Goal: Task Accomplishment & Management: Manage account settings

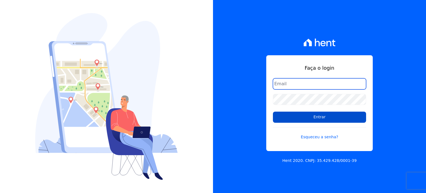
type input "raquel.almeida@cavazani.com.br"
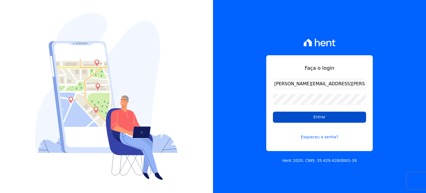
click at [313, 114] on input "Entrar" at bounding box center [319, 116] width 93 height 11
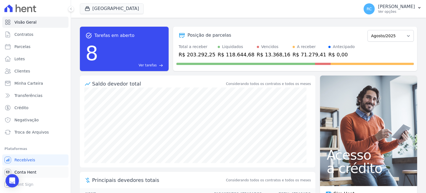
click at [34, 170] on link "Conta Hent" at bounding box center [35, 171] width 66 height 11
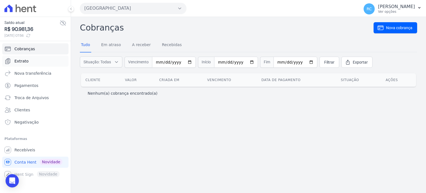
click at [41, 62] on link "Extrato" at bounding box center [35, 60] width 66 height 11
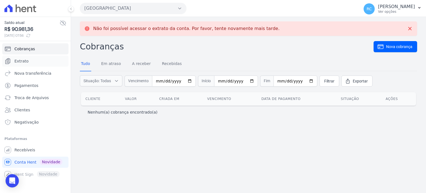
click at [41, 62] on link "Extrato" at bounding box center [35, 60] width 66 height 11
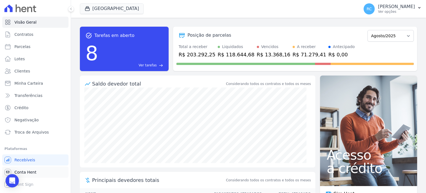
click at [26, 173] on span "Conta Hent" at bounding box center [25, 172] width 22 height 6
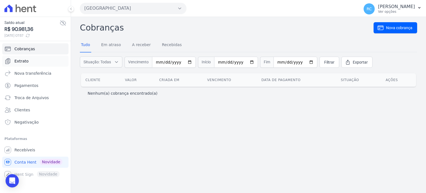
click at [32, 59] on link "Extrato" at bounding box center [35, 60] width 66 height 11
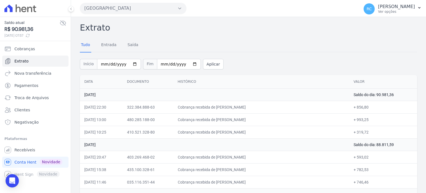
click at [139, 7] on button "Parque Dos Passaros" at bounding box center [133, 8] width 106 height 11
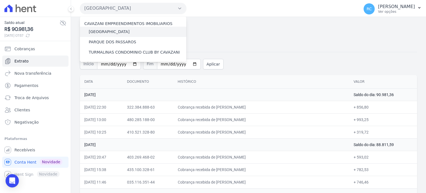
click at [118, 33] on label "[GEOGRAPHIC_DATA]" at bounding box center [109, 32] width 41 height 6
click at [0, 0] on input "[GEOGRAPHIC_DATA]" at bounding box center [0, 0] width 0 height 0
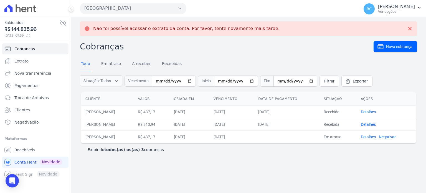
click at [129, 7] on button "Parque Das Flores" at bounding box center [133, 8] width 106 height 11
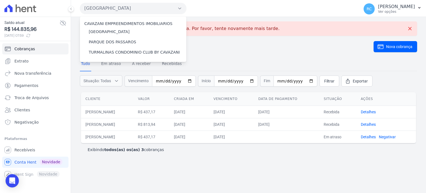
click at [256, 26] on div "Não foi possível acessar o extrato da conta. Por favor, tente novamente mais ta…" at bounding box center [248, 29] width 328 height 6
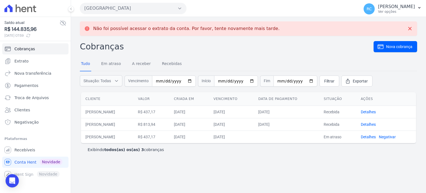
click at [121, 12] on button "Parque Das Flores" at bounding box center [133, 8] width 106 height 11
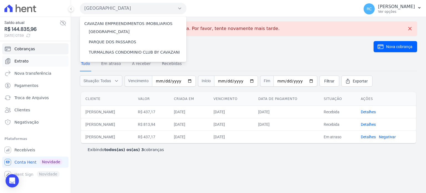
click at [31, 62] on link "Extrato" at bounding box center [35, 60] width 66 height 11
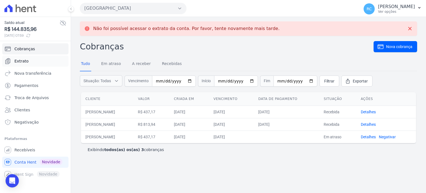
click at [28, 62] on link "Extrato" at bounding box center [35, 60] width 66 height 11
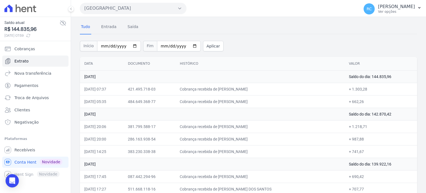
scroll to position [28, 0]
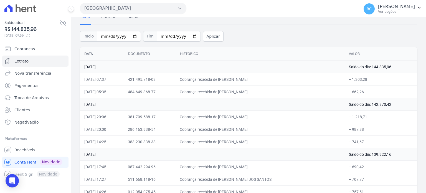
click at [117, 11] on button "Parque Das Flores" at bounding box center [133, 8] width 106 height 11
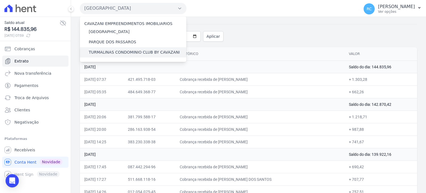
click at [117, 51] on label "TURMALINAS CONDOMINIO CLUB BY CAVAZANI" at bounding box center [134, 52] width 91 height 6
click at [0, 0] on input "TURMALINAS CONDOMINIO CLUB BY CAVAZANI" at bounding box center [0, 0] width 0 height 0
click at [140, 53] on label "TURMALINAS CONDOMINIO CLUB BY CAVAZANI" at bounding box center [134, 52] width 91 height 6
click at [0, 0] on input "TURMALINAS CONDOMINIO CLUB BY CAVAZANI" at bounding box center [0, 0] width 0 height 0
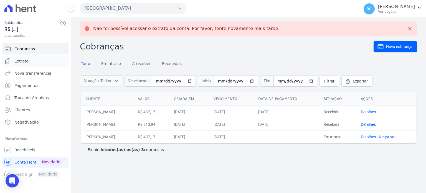
click at [30, 56] on link "Extrato" at bounding box center [35, 60] width 66 height 11
click at [136, 9] on button "Parque Das Flores" at bounding box center [133, 8] width 106 height 11
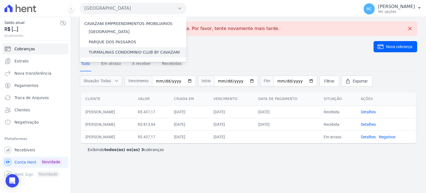
click at [119, 51] on label "TURMALINAS CONDOMINIO CLUB BY CAVAZANI" at bounding box center [134, 52] width 91 height 6
click at [0, 0] on input "TURMALINAS CONDOMINIO CLUB BY CAVAZANI" at bounding box center [0, 0] width 0 height 0
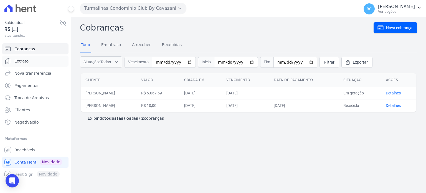
click at [39, 62] on link "Extrato" at bounding box center [35, 60] width 66 height 11
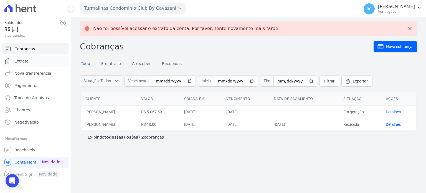
click at [33, 62] on link "Extrato" at bounding box center [35, 60] width 66 height 11
click at [32, 62] on link "Extrato" at bounding box center [35, 60] width 66 height 11
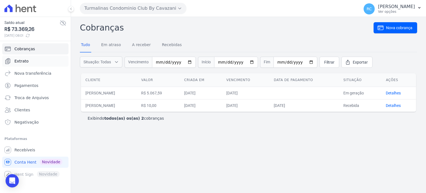
click at [23, 64] on link "Extrato" at bounding box center [35, 60] width 66 height 11
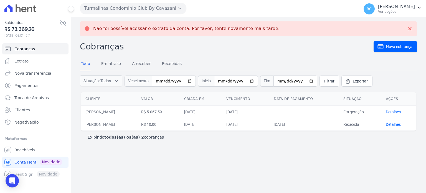
click at [23, 64] on link "Extrato" at bounding box center [35, 60] width 66 height 11
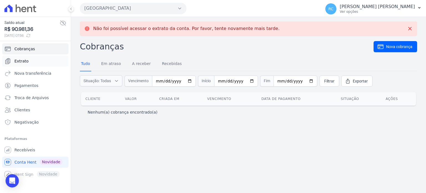
click at [37, 59] on link "Extrato" at bounding box center [35, 60] width 66 height 11
click at [32, 63] on link "Extrato" at bounding box center [35, 60] width 66 height 11
click at [37, 98] on span "Troca de Arquivos" at bounding box center [31, 98] width 34 height 6
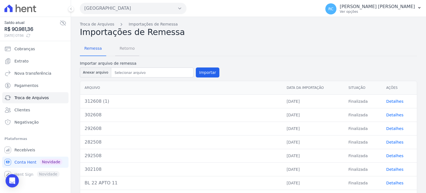
click at [125, 49] on span "Retorno" at bounding box center [127, 48] width 22 height 11
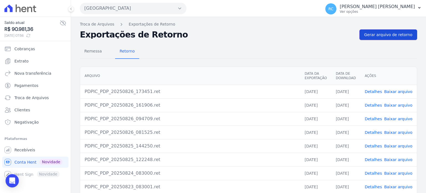
click at [392, 34] on span "Gerar arquivo de retorno" at bounding box center [388, 35] width 48 height 6
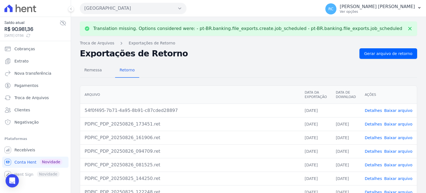
click at [392, 111] on link "Baixar arquivo" at bounding box center [398, 110] width 28 height 4
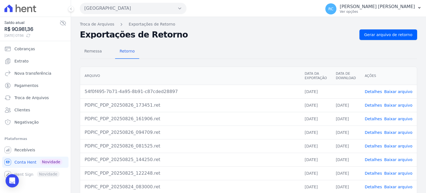
click at [136, 10] on button "Parque Dos Passaros" at bounding box center [133, 8] width 106 height 11
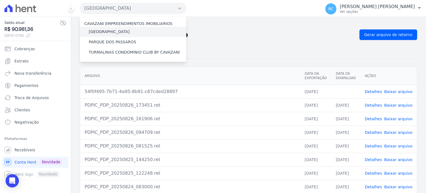
click at [123, 28] on div "[GEOGRAPHIC_DATA]" at bounding box center [133, 32] width 106 height 10
click at [120, 30] on label "[GEOGRAPHIC_DATA]" at bounding box center [109, 32] width 41 height 6
click at [0, 0] on input "[GEOGRAPHIC_DATA]" at bounding box center [0, 0] width 0 height 0
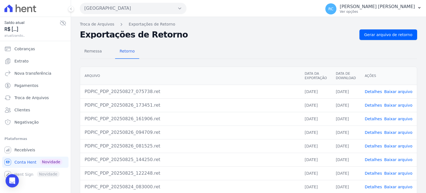
click at [127, 6] on button "Parque Dos Passaros" at bounding box center [133, 8] width 106 height 11
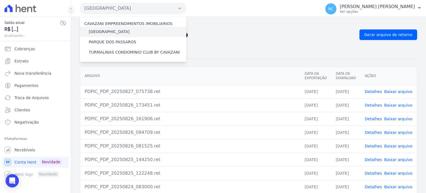
click at [113, 34] on label "[GEOGRAPHIC_DATA]" at bounding box center [109, 32] width 41 height 6
click at [0, 0] on input "[GEOGRAPHIC_DATA]" at bounding box center [0, 0] width 0 height 0
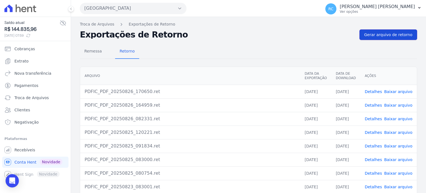
click at [389, 35] on span "Gerar arquivo de retorno" at bounding box center [388, 35] width 48 height 6
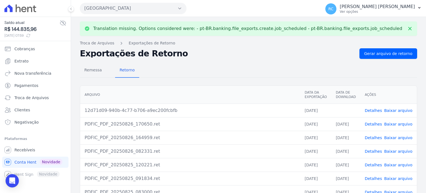
click at [394, 110] on link "Baixar arquivo" at bounding box center [398, 110] width 28 height 4
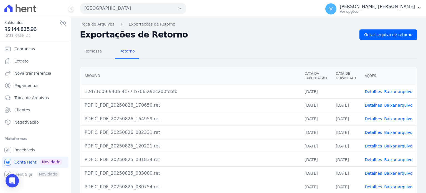
click at [144, 10] on button "Parque Das Flores" at bounding box center [133, 8] width 106 height 11
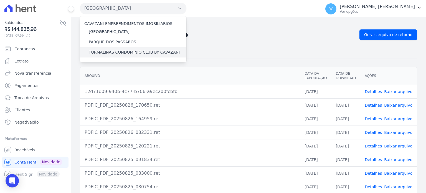
click at [109, 50] on label "TURMALINAS CONDOMINIO CLUB BY CAVAZANI" at bounding box center [134, 52] width 91 height 6
click at [0, 0] on input "TURMALINAS CONDOMINIO CLUB BY CAVAZANI" at bounding box center [0, 0] width 0 height 0
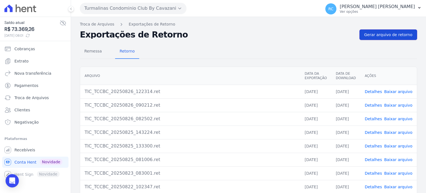
click at [387, 36] on span "Gerar arquivo de retorno" at bounding box center [388, 35] width 48 height 6
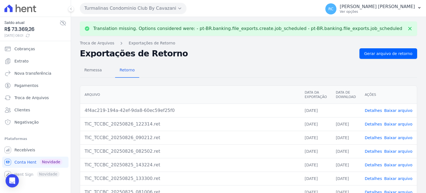
click at [398, 110] on link "Baixar arquivo" at bounding box center [398, 110] width 28 height 4
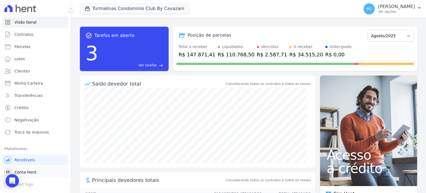
click at [36, 171] on link "Conta Hent" at bounding box center [35, 171] width 66 height 11
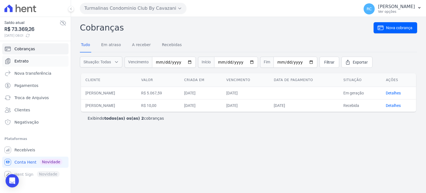
click at [27, 62] on link "Extrato" at bounding box center [35, 60] width 66 height 11
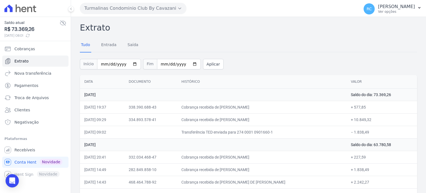
drag, startPoint x: 369, startPoint y: 132, endPoint x: 353, endPoint y: 133, distance: 15.6
click at [353, 133] on td "− 1.838,49" at bounding box center [381, 132] width 71 height 12
copy td "1.838,49"
drag, startPoint x: 269, startPoint y: 107, endPoint x: 229, endPoint y: 107, distance: 40.5
click at [229, 107] on td "Cobrança recebida de LUIZ FERNANDO PEREIRA" at bounding box center [261, 107] width 169 height 12
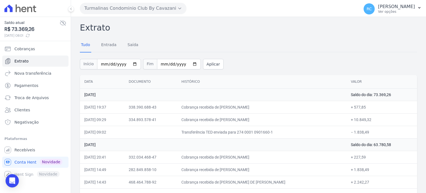
copy td "LUIZ FERNANDO PEREI"
drag, startPoint x: 274, startPoint y: 99, endPoint x: 278, endPoint y: 105, distance: 7.7
click at [274, 99] on td "26 de Agosto de 2025" at bounding box center [213, 94] width 266 height 12
drag, startPoint x: 274, startPoint y: 104, endPoint x: 229, endPoint y: 104, distance: 44.9
click at [229, 104] on td "Cobrança recebida de LUIZ FERNANDO PEREIRA" at bounding box center [261, 107] width 169 height 12
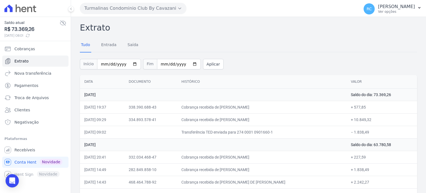
copy td "LUIZ FERNANDO PEREIRA"
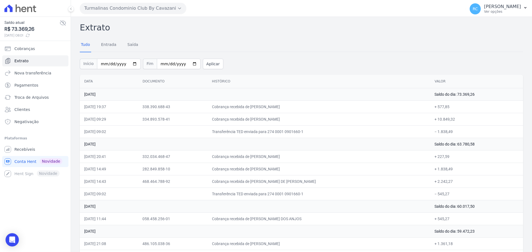
click at [322, 67] on div "Início 2025-08-01 Fim 2025-08-27 Aplicar" at bounding box center [301, 63] width 443 height 23
click at [29, 150] on span "Recebíveis" at bounding box center [24, 150] width 21 height 6
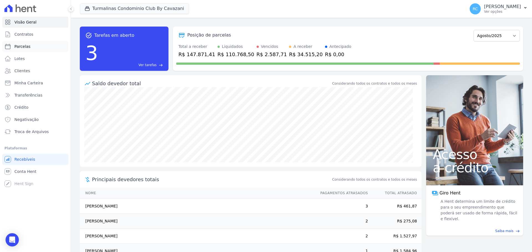
click at [37, 47] on link "Parcelas" at bounding box center [35, 46] width 66 height 11
select select
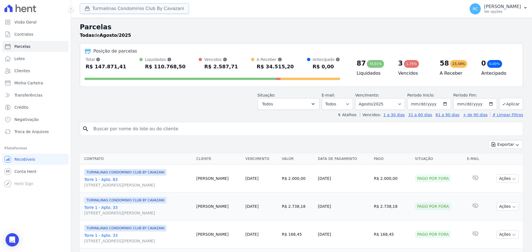
click at [111, 4] on button "Turmalinas Condominio Club By Cavazani" at bounding box center [134, 8] width 109 height 11
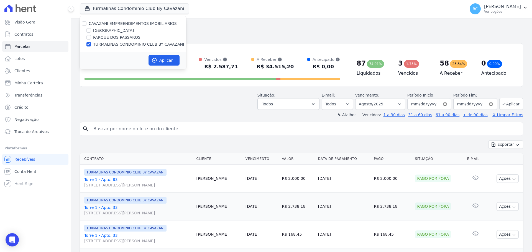
click at [81, 25] on div "CAVAZANI EMPREENDIMENTOS IMOBILIARIOS" at bounding box center [133, 24] width 106 height 6
click at [83, 25] on input "CAVAZANI EMPREENDIMENTOS IMOBILIARIOS" at bounding box center [84, 23] width 4 height 4
checkbox input "true"
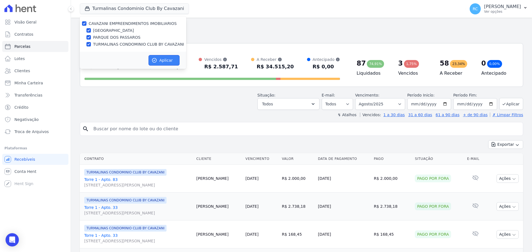
click at [176, 62] on button "Aplicar" at bounding box center [164, 60] width 31 height 11
select select
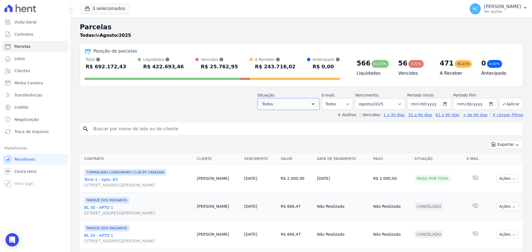
click at [299, 108] on button "Todos" at bounding box center [288, 104] width 62 height 12
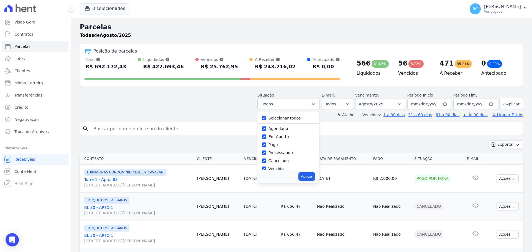
click at [284, 119] on label "Selecionar todos" at bounding box center [285, 118] width 32 height 4
click at [266, 119] on input "Selecionar todos" at bounding box center [264, 118] width 4 height 4
checkbox input "false"
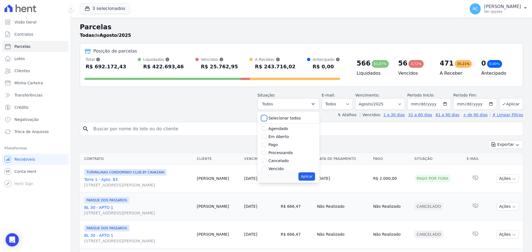
checkbox input "false"
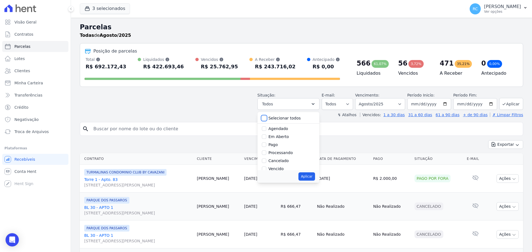
checkbox input "false"
click at [277, 144] on label "Vencido" at bounding box center [276, 141] width 15 height 4
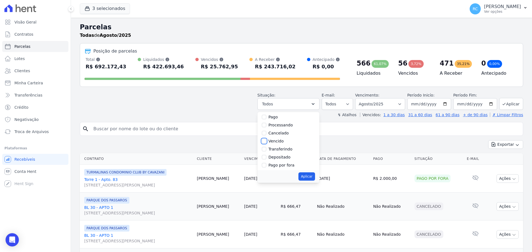
click at [266, 144] on input "Vencido" at bounding box center [264, 141] width 4 height 4
checkbox input "true"
click at [309, 179] on button "Aplicar" at bounding box center [306, 177] width 16 height 8
select select "overdue"
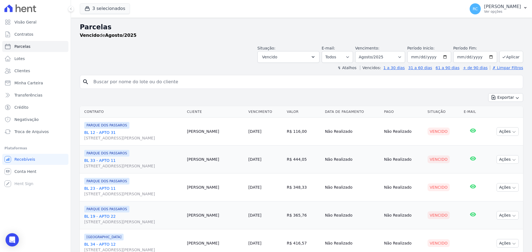
select select
click at [391, 53] on select "[GEOGRAPHIC_DATA] por período ──────── Todos os meses Dezembro/2021 [GEOGRAPHIC…" at bounding box center [380, 57] width 50 height 12
select select "all"
click at [359, 51] on select "Filtrar por período ──────── Todos os meses Dezembro/2021 Janeiro/2022 Fevereir…" at bounding box center [380, 57] width 50 height 12
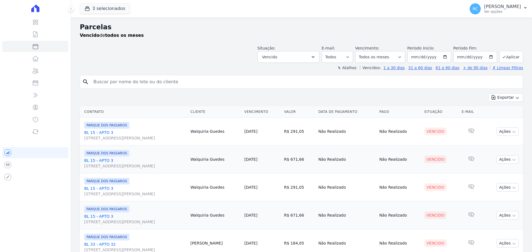
select select
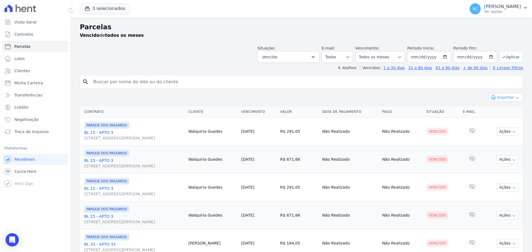
click at [493, 96] on icon "button" at bounding box center [494, 98] width 6 height 6
click at [504, 121] on span "Exportar CSV" at bounding box center [505, 120] width 29 height 6
click at [144, 80] on input "search" at bounding box center [305, 81] width 431 height 11
paste input "[PERSON_NAME]"
type input "[PERSON_NAME]"
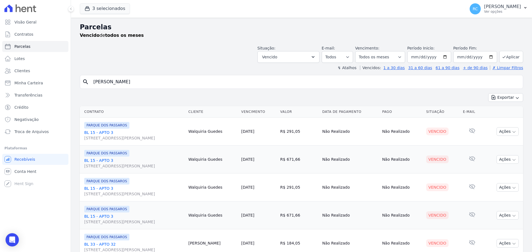
select select
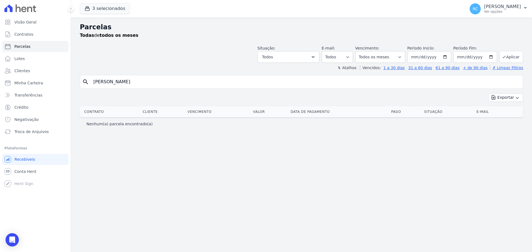
drag, startPoint x: 120, startPoint y: 82, endPoint x: 308, endPoint y: 48, distance: 190.3
click at [308, 48] on div "Parcelas Todas de todos os meses Situação: Agendado Em Aberto Pago Processando …" at bounding box center [301, 135] width 461 height 235
type input "[PERSON_NAME]"
select select
drag, startPoint x: 112, startPoint y: 83, endPoint x: 256, endPoint y: 70, distance: 144.1
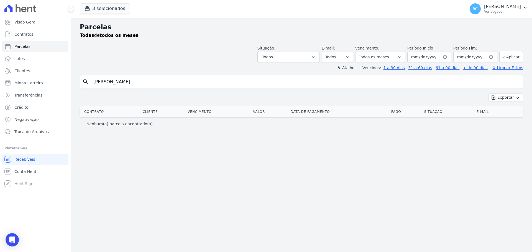
click at [256, 70] on div "Parcelas Todas de todos os meses Situação: Agendado Em Aberto Pago Processando …" at bounding box center [301, 135] width 461 height 235
type input "CAIQUE F"
select select
click at [100, 82] on input "CAIQUE F" at bounding box center [305, 81] width 431 height 11
type input "CAíQUE F"
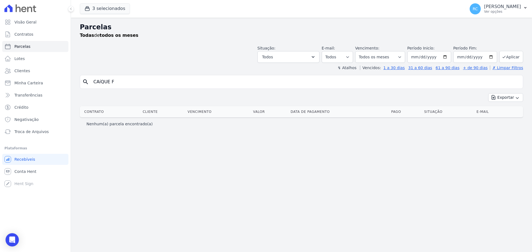
select select
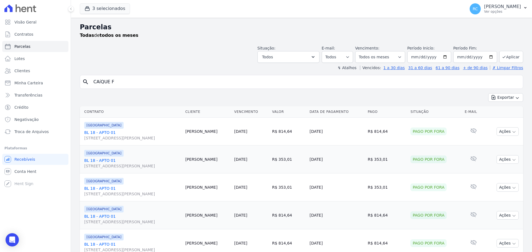
drag, startPoint x: 106, startPoint y: 84, endPoint x: 147, endPoint y: 56, distance: 50.0
paste input "[PERSON_NAME]"
type input "[PERSON_NAME]"
select select
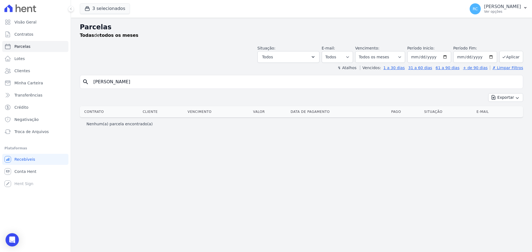
drag, startPoint x: 121, startPoint y: 81, endPoint x: 316, endPoint y: 47, distance: 197.1
click at [316, 48] on div "Parcelas Todas de todos os meses Situação: Agendado Em Aberto Pago Processando …" at bounding box center [301, 135] width 461 height 235
type input "[PERSON_NAME]"
select select
drag, startPoint x: 124, startPoint y: 78, endPoint x: 74, endPoint y: 74, distance: 49.7
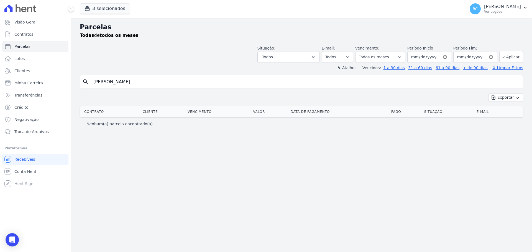
click at [71, 79] on div "Parcelas Todas de todos os meses Situação: Agendado Em Aberto Pago Processando …" at bounding box center [301, 135] width 461 height 235
paste input "[PERSON_NAME]"
type input "[PERSON_NAME]"
select select
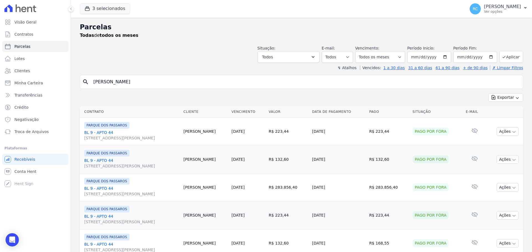
drag, startPoint x: 70, startPoint y: 82, endPoint x: 200, endPoint y: 67, distance: 131.1
click at [16, 78] on div "Visão Geral Contratos [GEOGRAPHIC_DATA] Lotes Clientes Minha Carteira Transferê…" at bounding box center [266, 126] width 532 height 252
paste input "[PERSON_NAME]"
drag, startPoint x: 144, startPoint y: 81, endPoint x: 325, endPoint y: 66, distance: 181.4
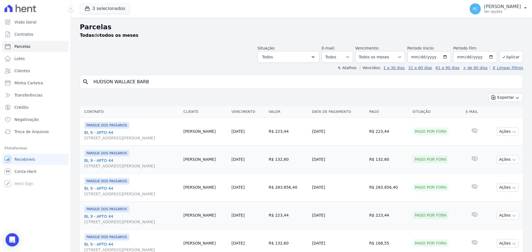
type input "HUDSON WALLACE BARB"
select select
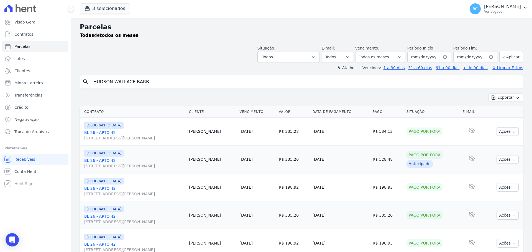
drag, startPoint x: 41, startPoint y: 103, endPoint x: 137, endPoint y: 67, distance: 102.1
click at [62, 93] on div "Visão Geral Contratos [GEOGRAPHIC_DATA] Lotes Clientes Minha Carteira Transferê…" at bounding box center [266, 126] width 532 height 252
paste input "[PERSON_NAME]"
type input "[PERSON_NAME]"
select select
